Goal: Task Accomplishment & Management: Complete application form

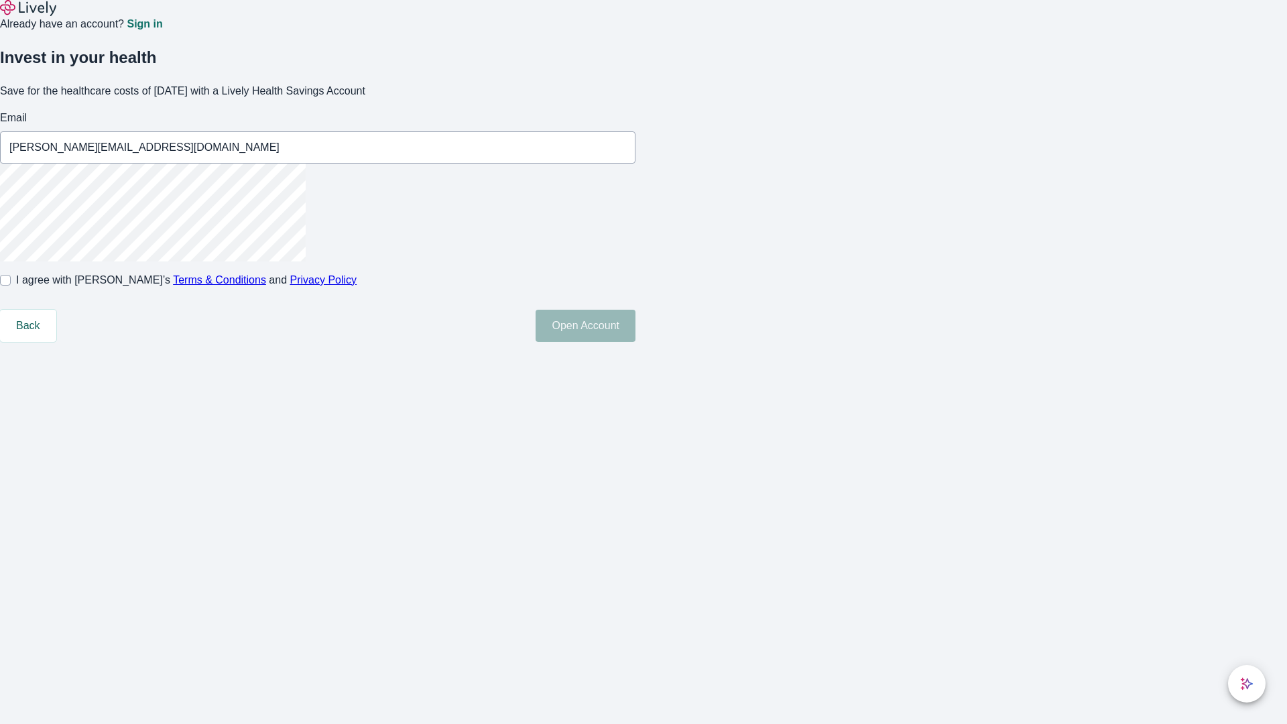
click at [11, 285] on input "I agree with Lively’s Terms & Conditions and Privacy Policy" at bounding box center [5, 280] width 11 height 11
checkbox input "true"
click at [635, 342] on button "Open Account" at bounding box center [585, 326] width 100 height 32
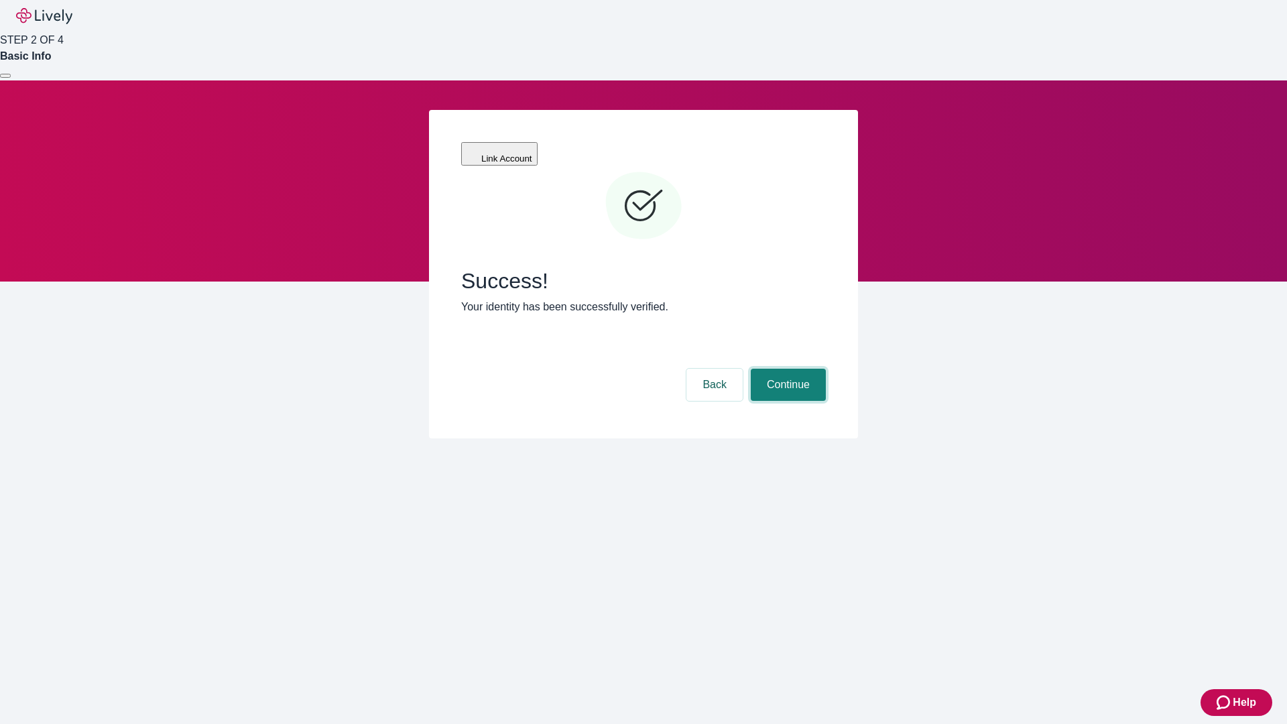
click at [786, 369] on button "Continue" at bounding box center [787, 385] width 75 height 32
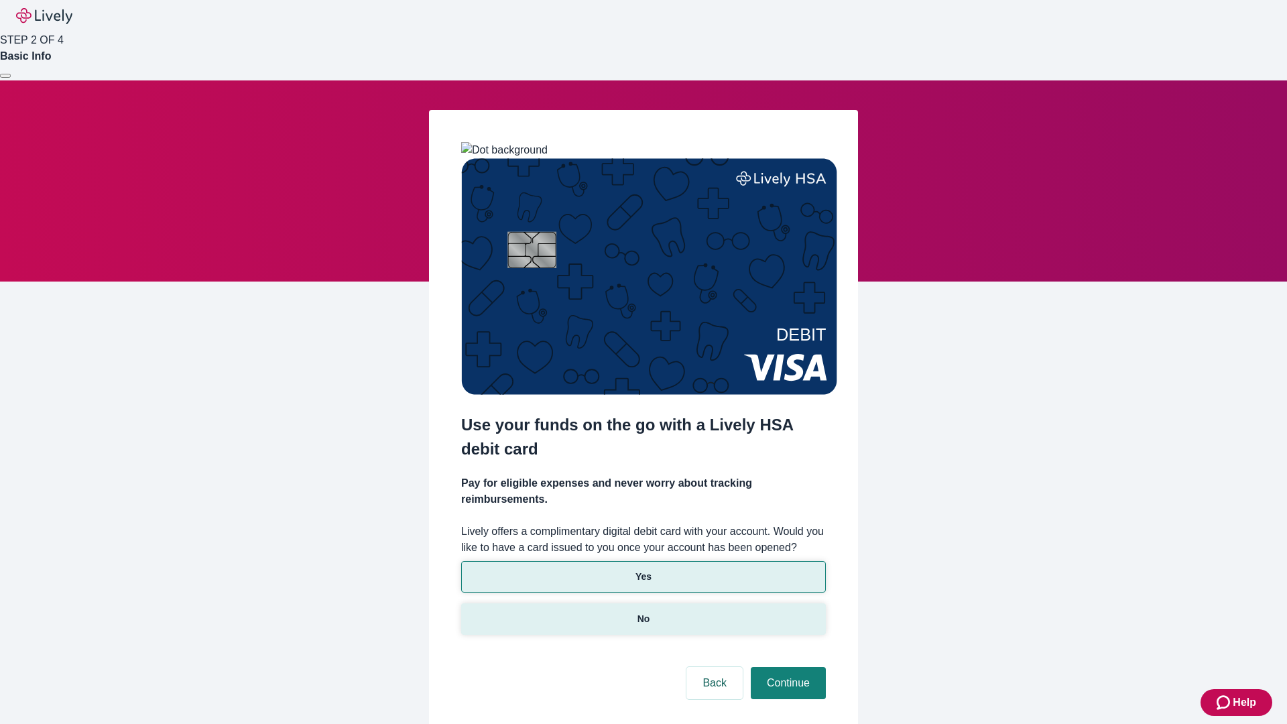
click at [643, 612] on p "No" at bounding box center [643, 619] width 13 height 14
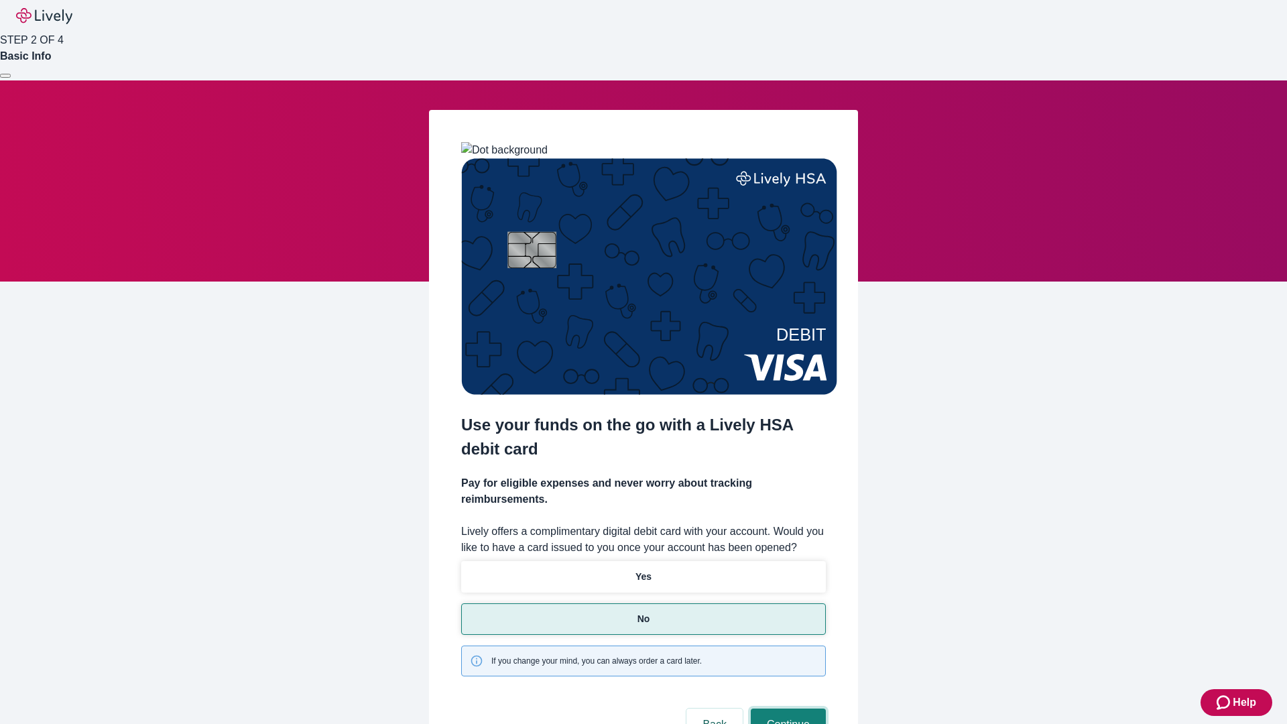
click at [786, 708] on button "Continue" at bounding box center [787, 724] width 75 height 32
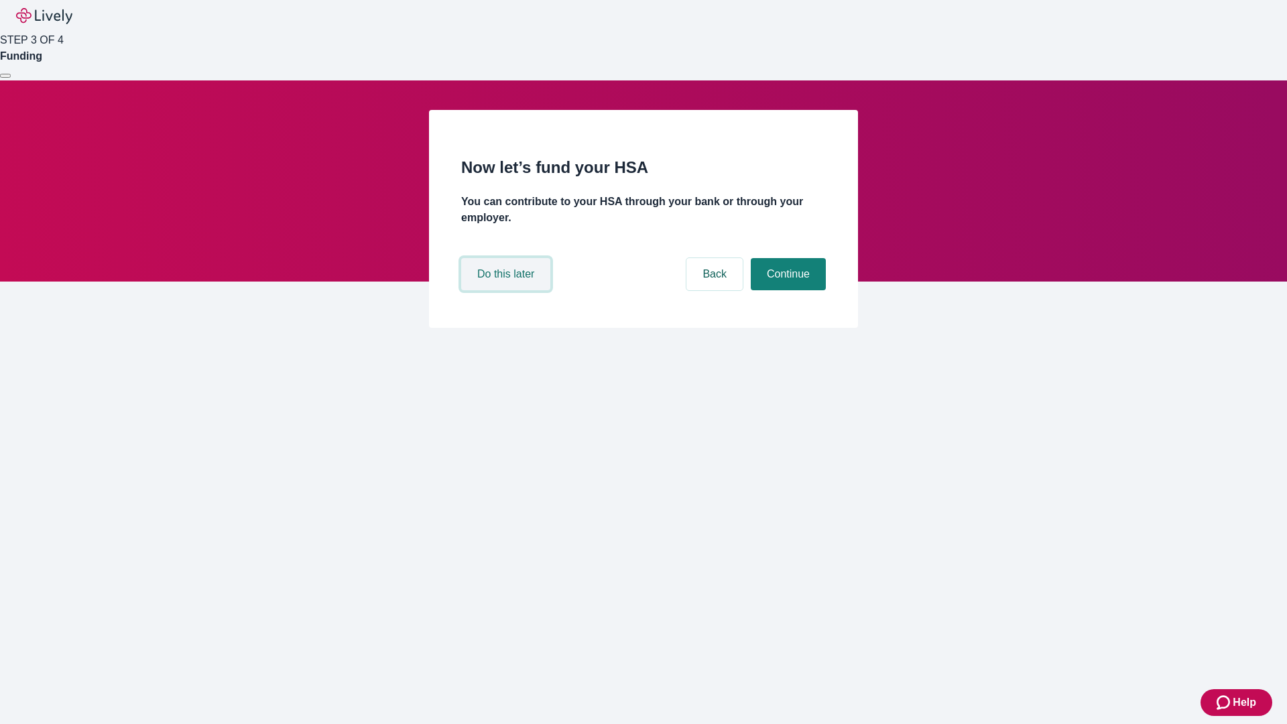
click at [507, 290] on button "Do this later" at bounding box center [505, 274] width 89 height 32
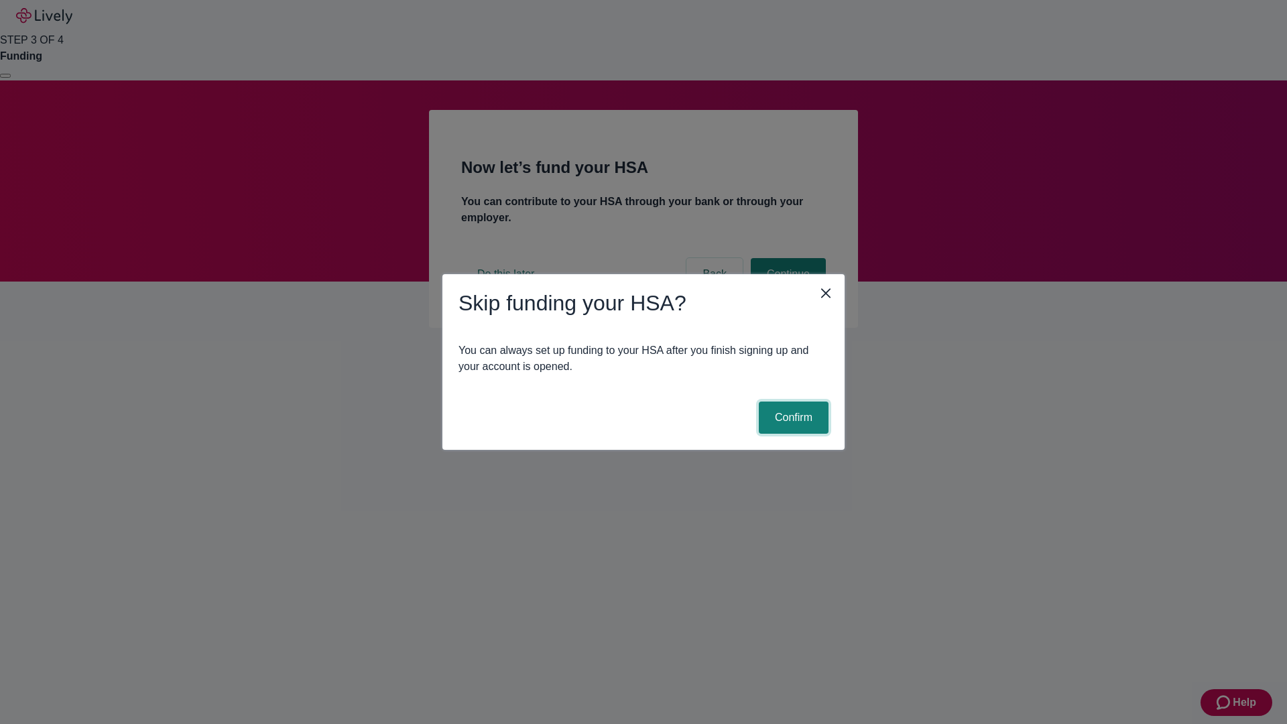
click at [791, 417] on button "Confirm" at bounding box center [794, 417] width 70 height 32
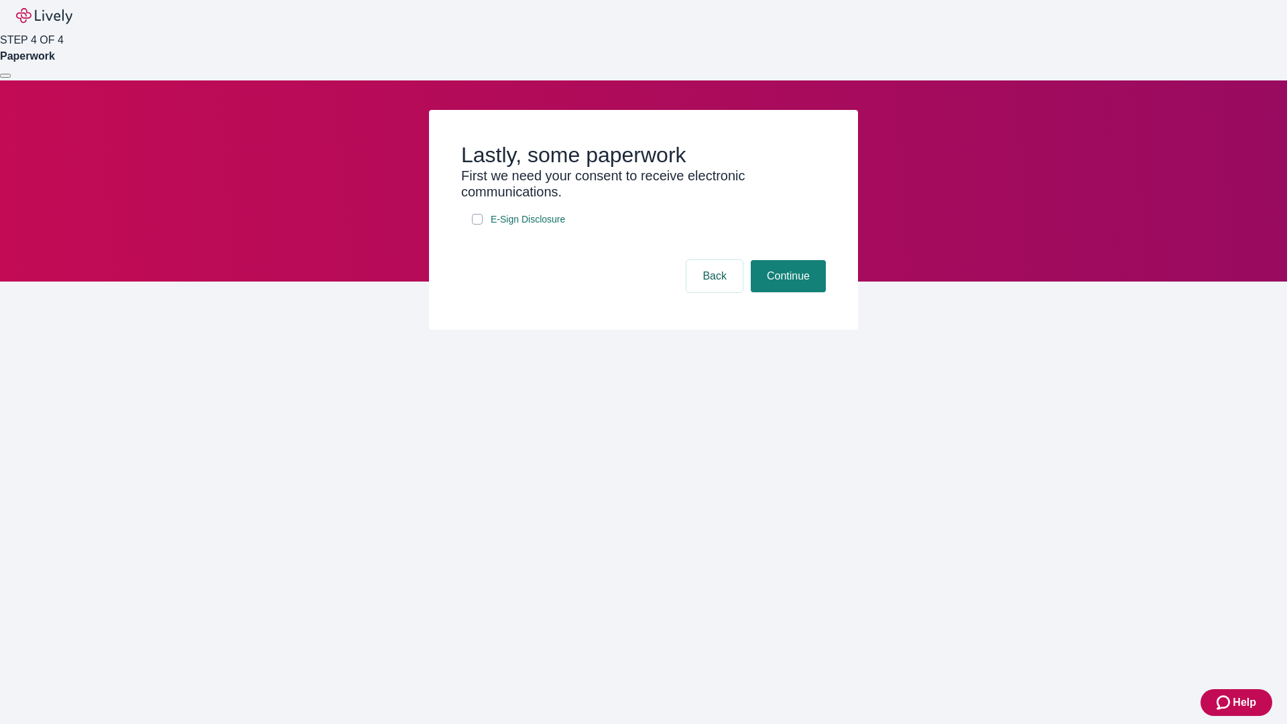
click at [477, 224] on input "E-Sign Disclosure" at bounding box center [477, 219] width 11 height 11
checkbox input "true"
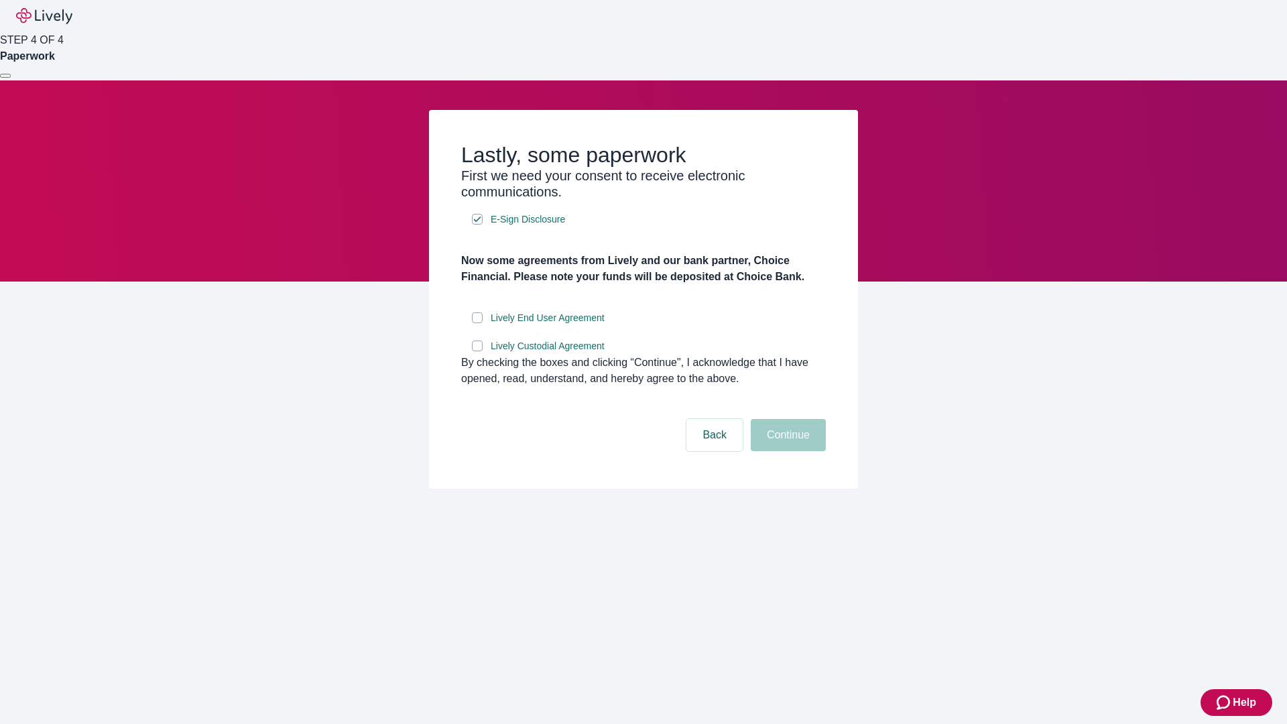
click at [477, 323] on input "Lively End User Agreement" at bounding box center [477, 317] width 11 height 11
checkbox input "true"
click at [477, 351] on input "Lively Custodial Agreement" at bounding box center [477, 345] width 11 height 11
checkbox input "true"
click at [786, 451] on button "Continue" at bounding box center [787, 435] width 75 height 32
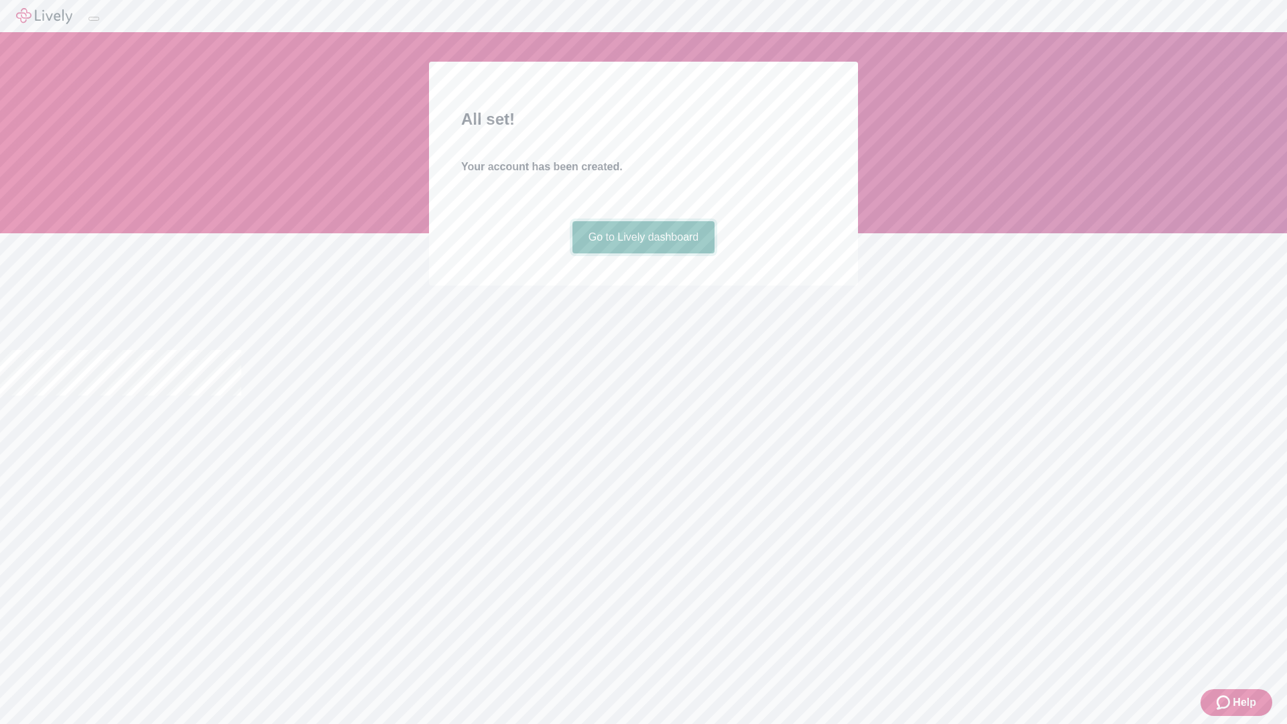
click at [643, 253] on link "Go to Lively dashboard" at bounding box center [643, 237] width 143 height 32
